Goal: Task Accomplishment & Management: Use online tool/utility

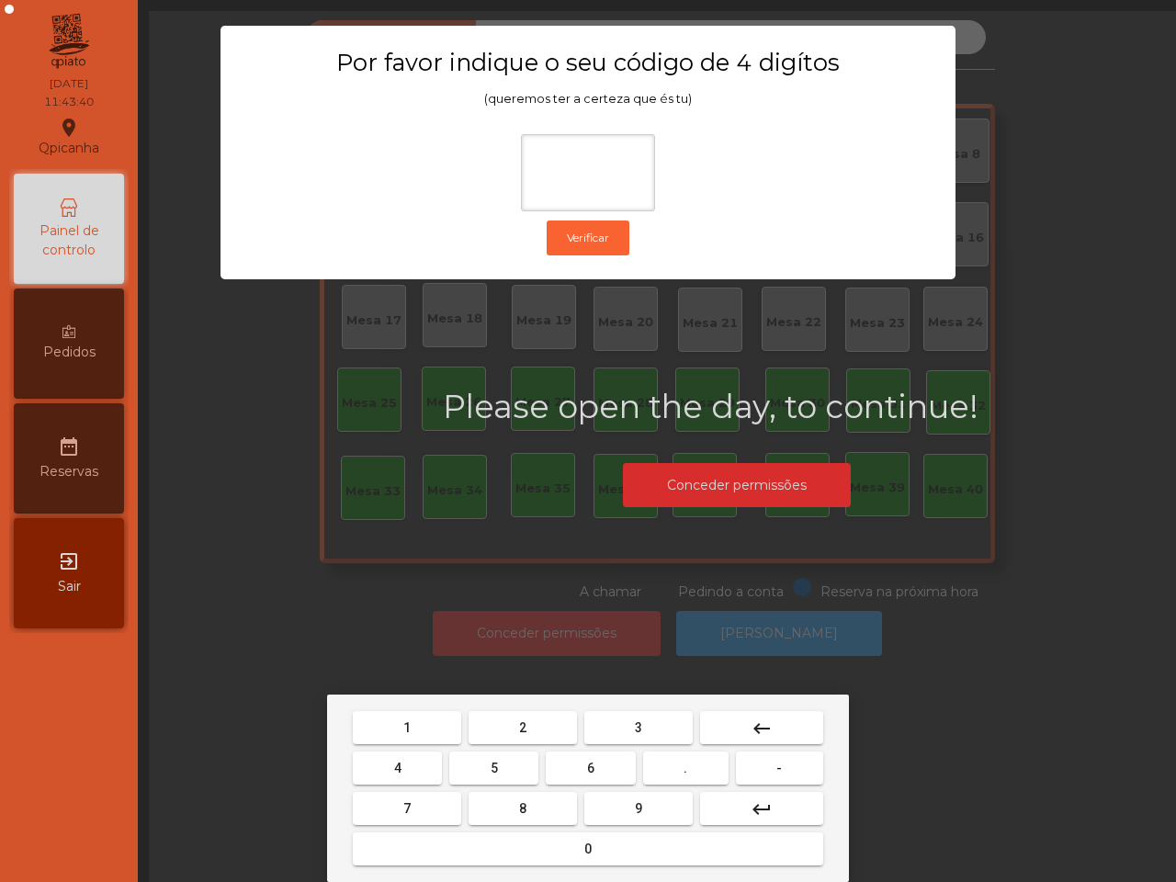
click at [590, 769] on span "6" at bounding box center [590, 768] width 7 height 15
click at [483, 760] on button "5" at bounding box center [493, 767] width 89 height 33
click at [434, 736] on button "1" at bounding box center [407, 727] width 108 height 33
click at [512, 737] on button "2" at bounding box center [522, 727] width 108 height 33
type input "****"
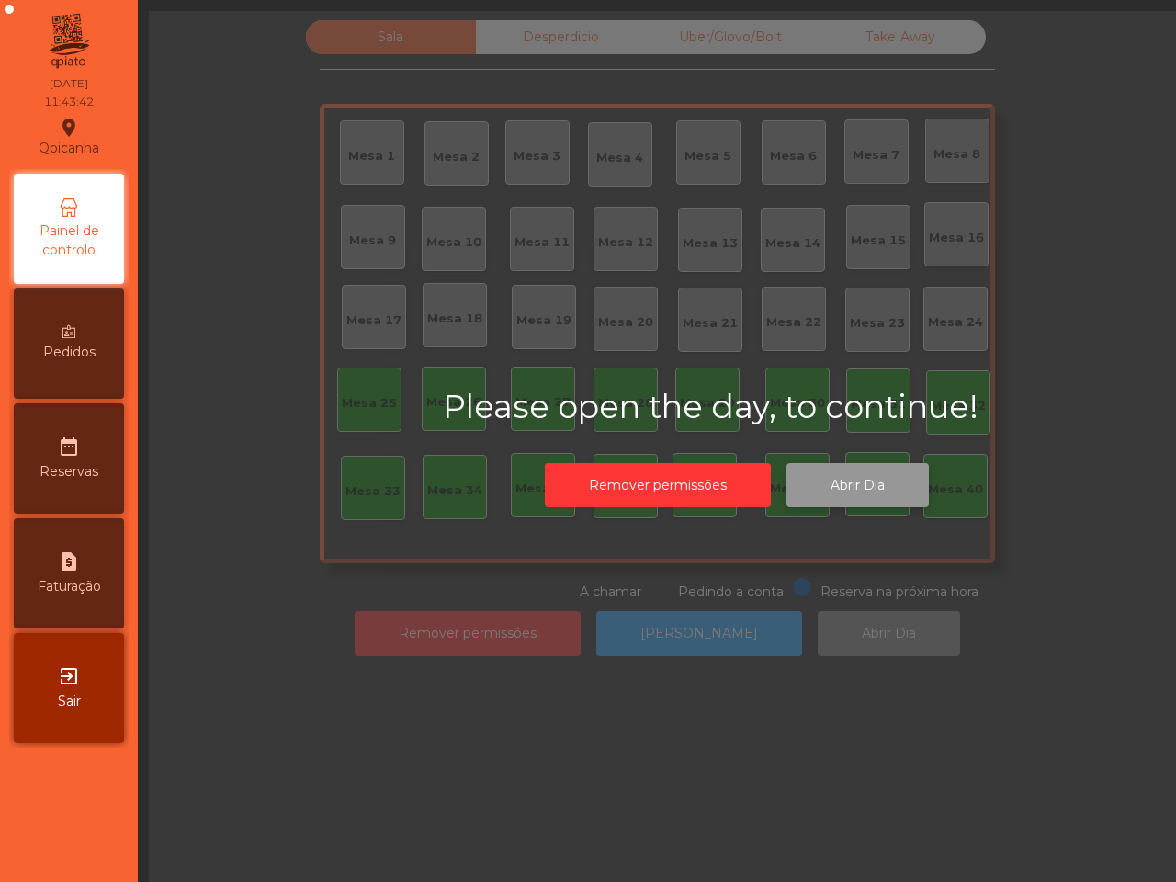
click at [869, 487] on button "Abrir Dia" at bounding box center [857, 485] width 142 height 45
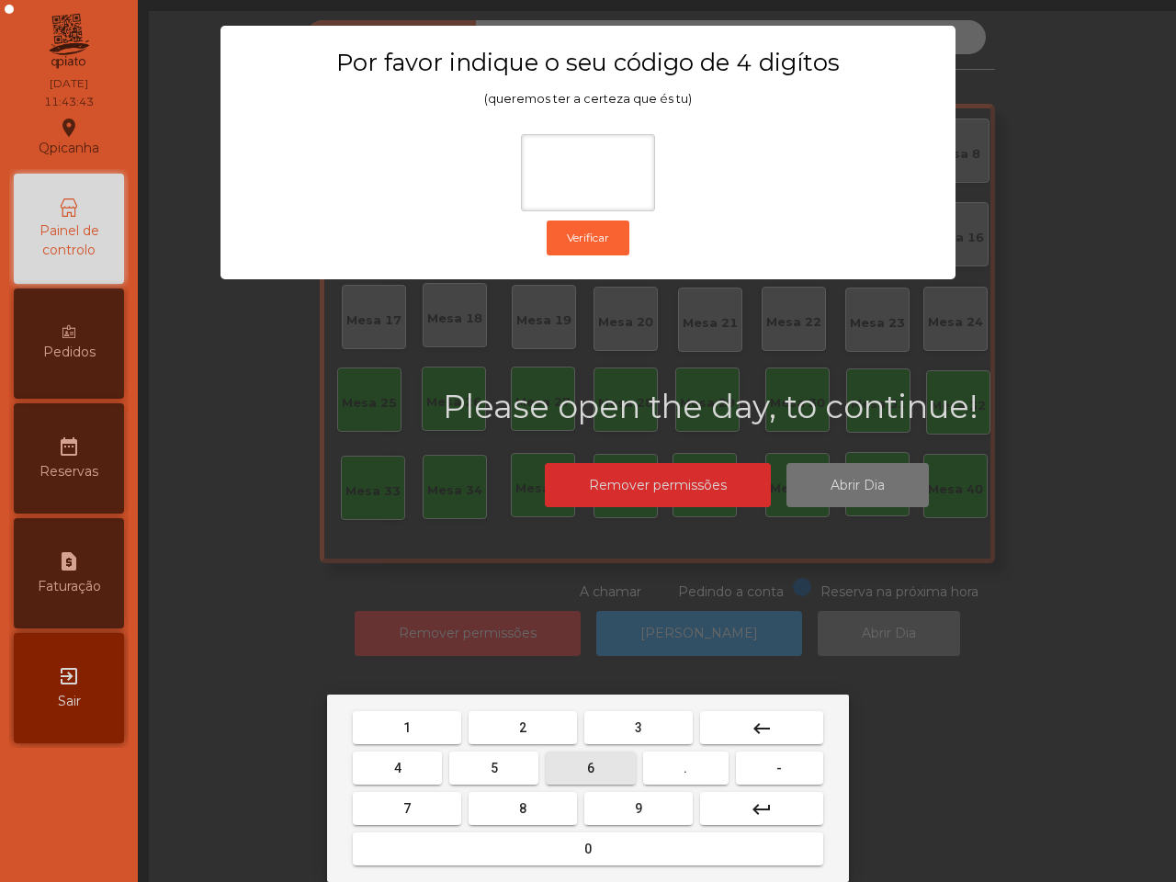
click at [583, 767] on button "6" at bounding box center [590, 767] width 89 height 33
click at [505, 765] on button "5" at bounding box center [493, 767] width 89 height 33
click at [432, 721] on button "1" at bounding box center [407, 727] width 108 height 33
click at [505, 733] on button "2" at bounding box center [522, 727] width 108 height 33
type input "****"
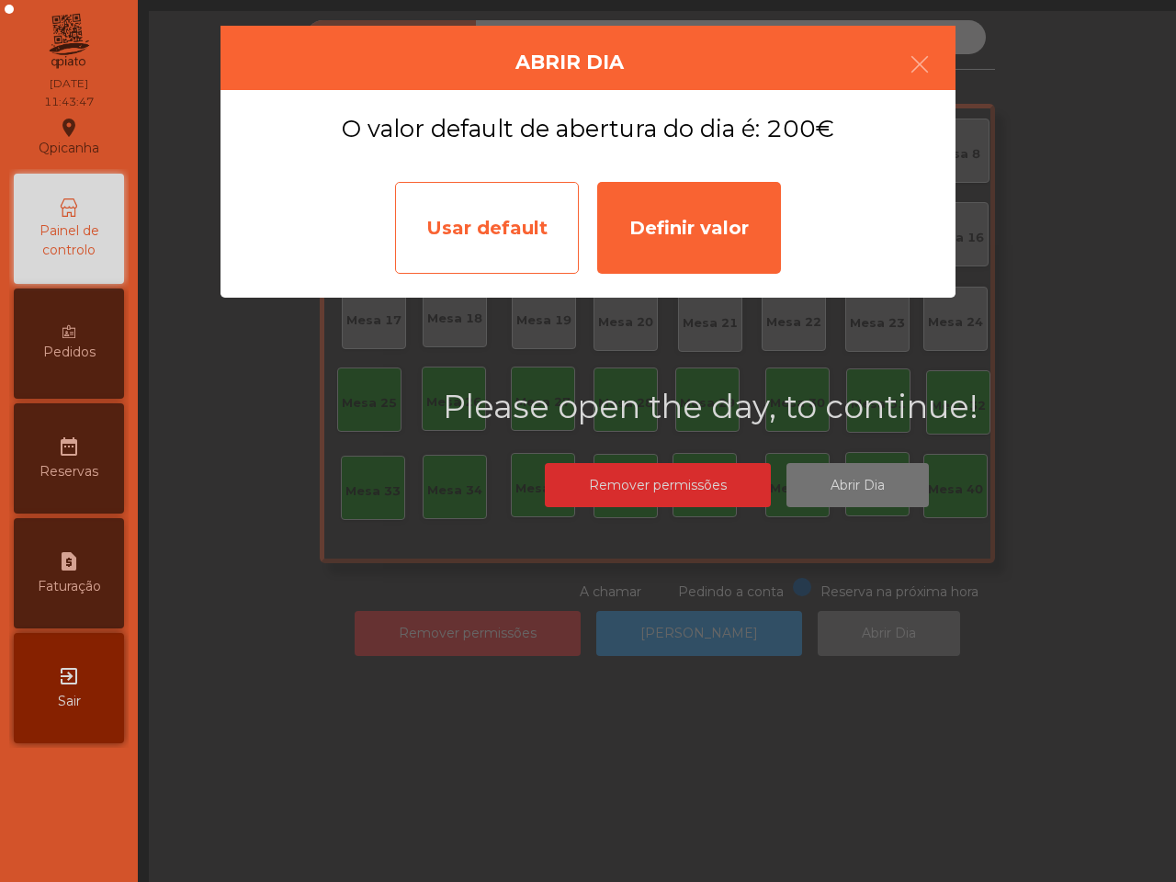
click at [499, 249] on div "Usar default" at bounding box center [487, 228] width 184 height 92
